Goal: Navigation & Orientation: Find specific page/section

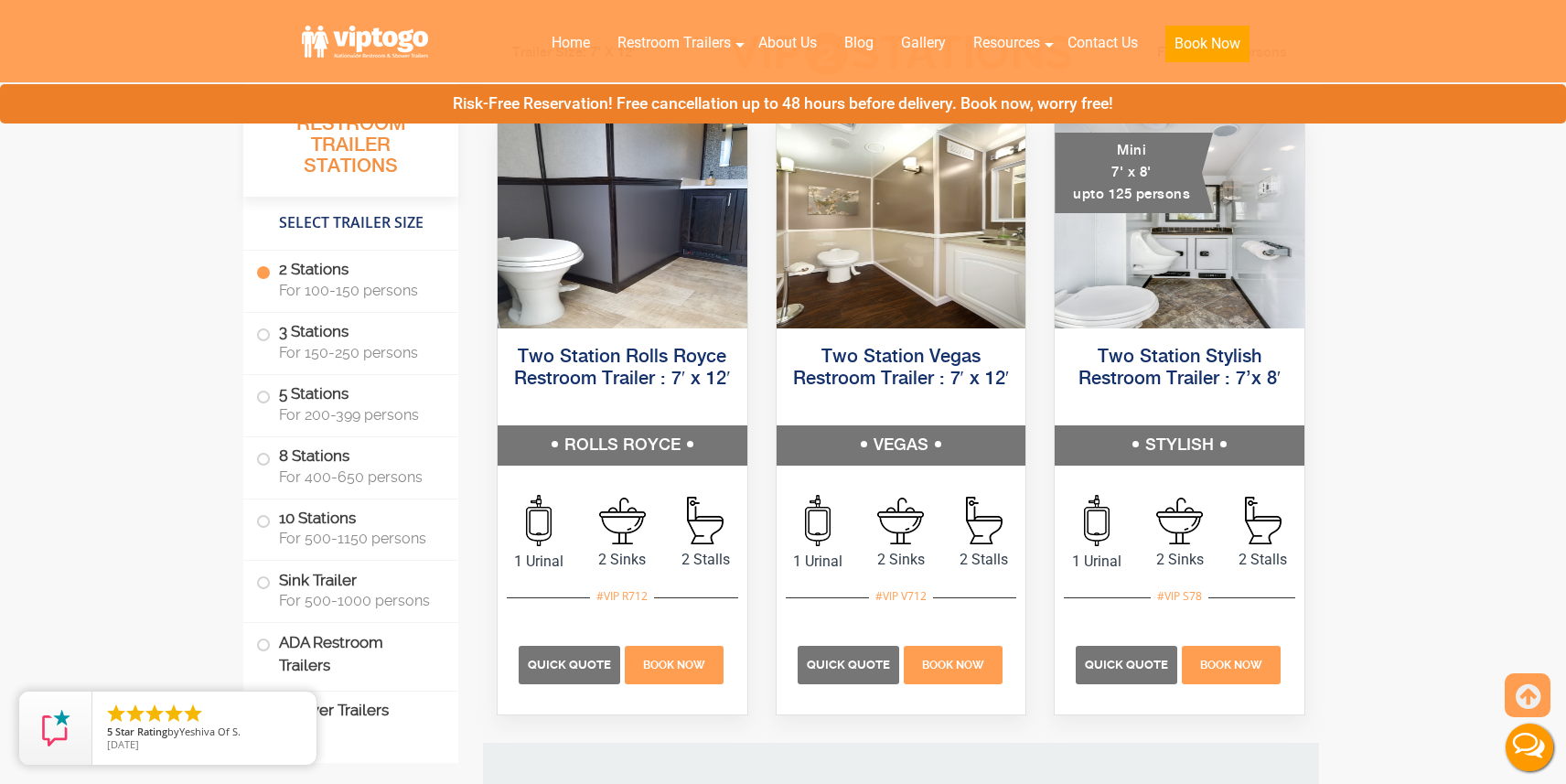
scroll to position [871, 0]
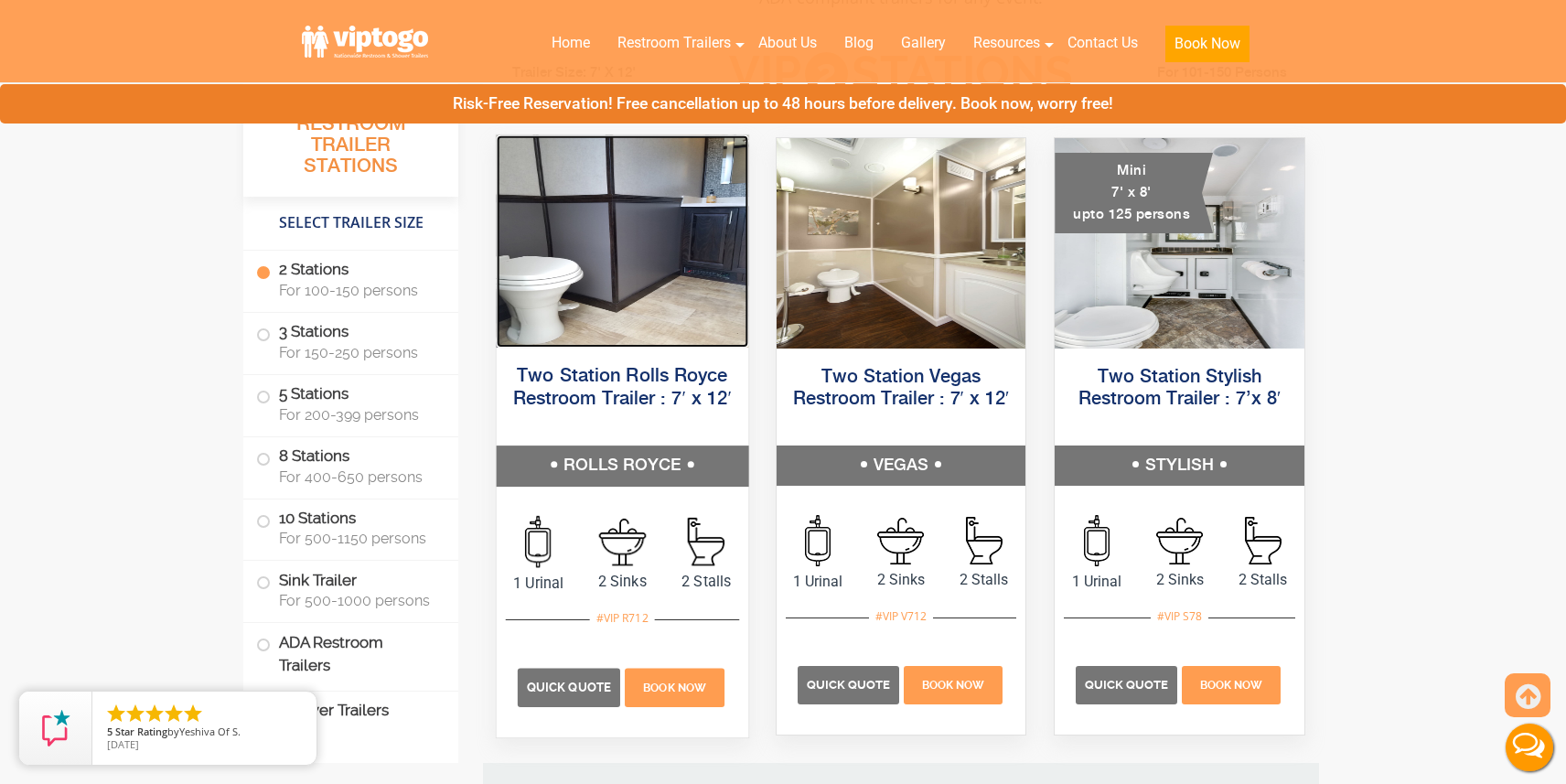
click at [642, 237] on img at bounding box center [623, 242] width 252 height 212
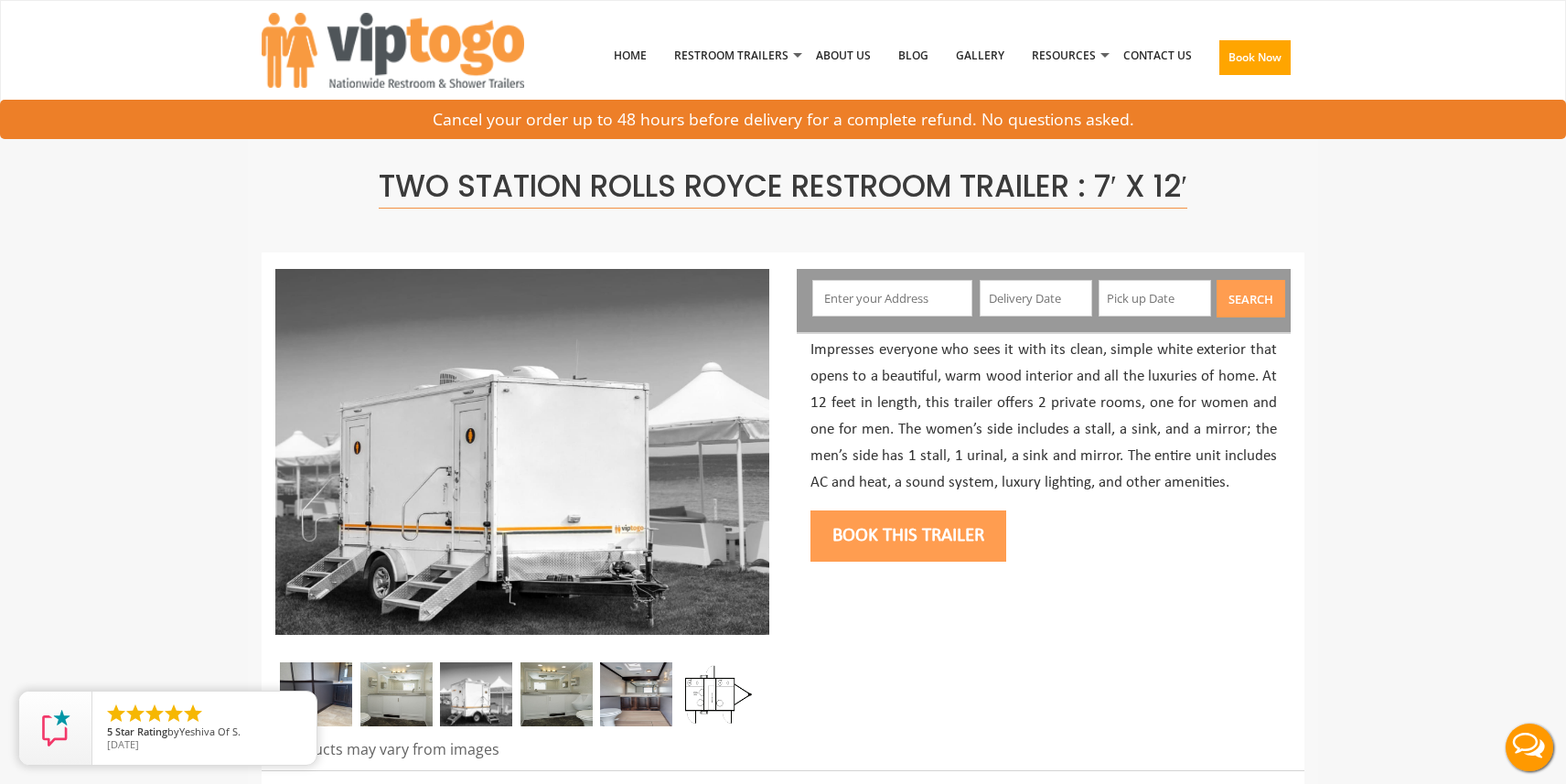
click at [396, 692] on img at bounding box center [396, 694] width 72 height 64
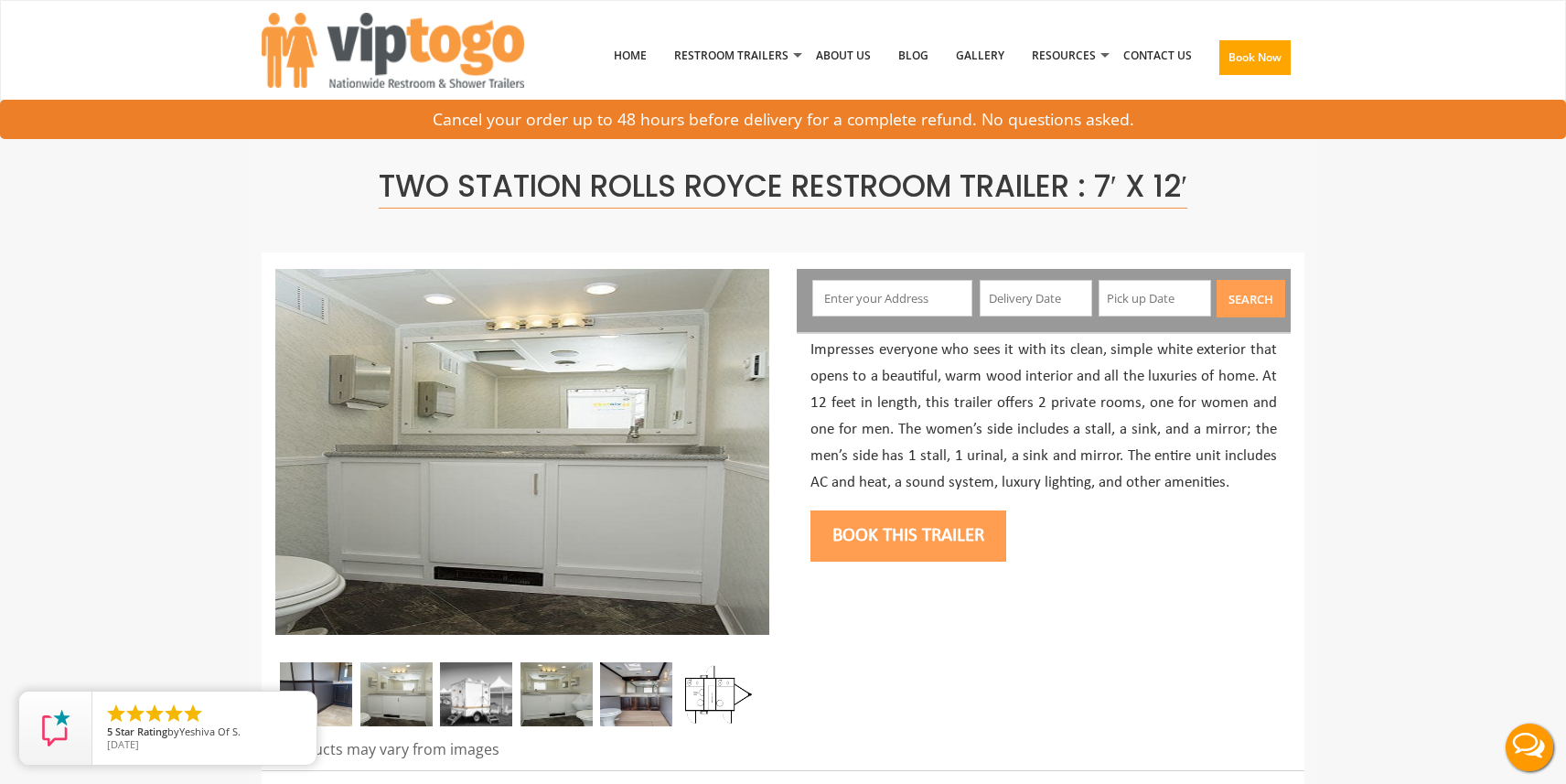
click at [503, 686] on img at bounding box center [475, 694] width 72 height 64
